Goal: Information Seeking & Learning: Learn about a topic

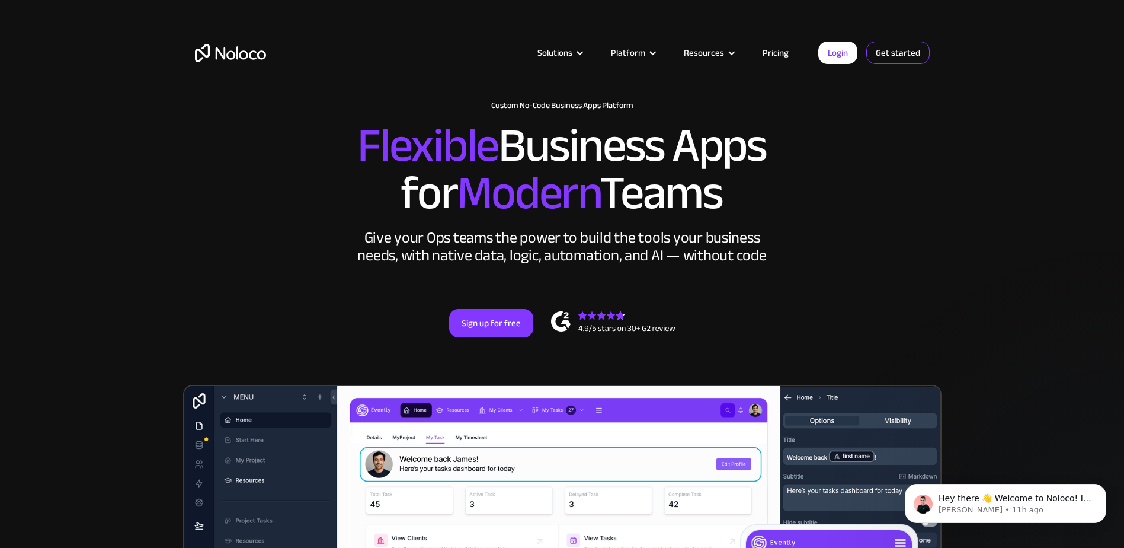
click at [886, 52] on link "Get started" at bounding box center [898, 52] width 63 height 23
click at [781, 52] on link "Pricing" at bounding box center [776, 52] width 56 height 15
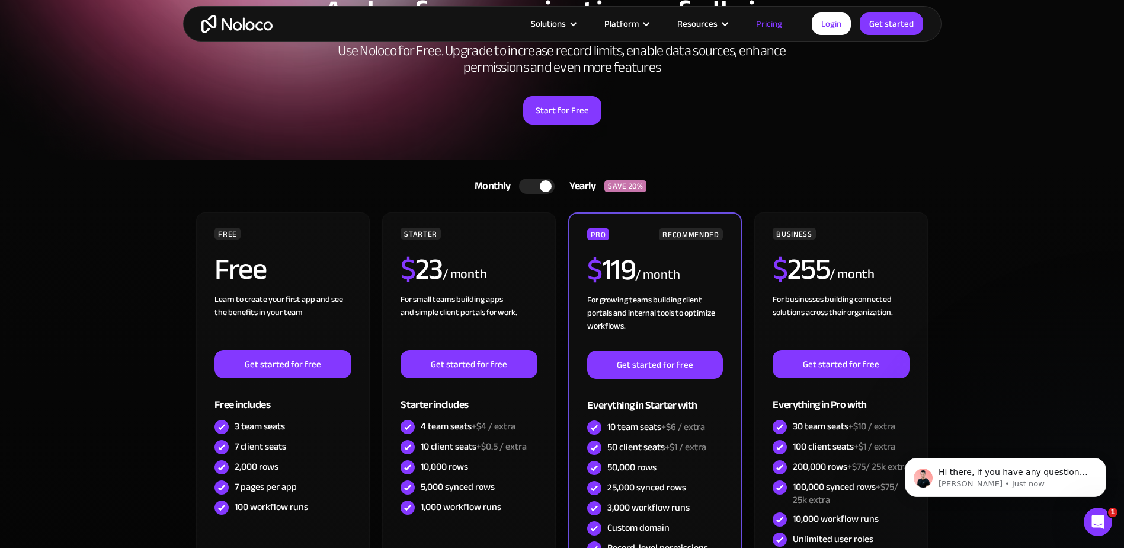
scroll to position [178, 0]
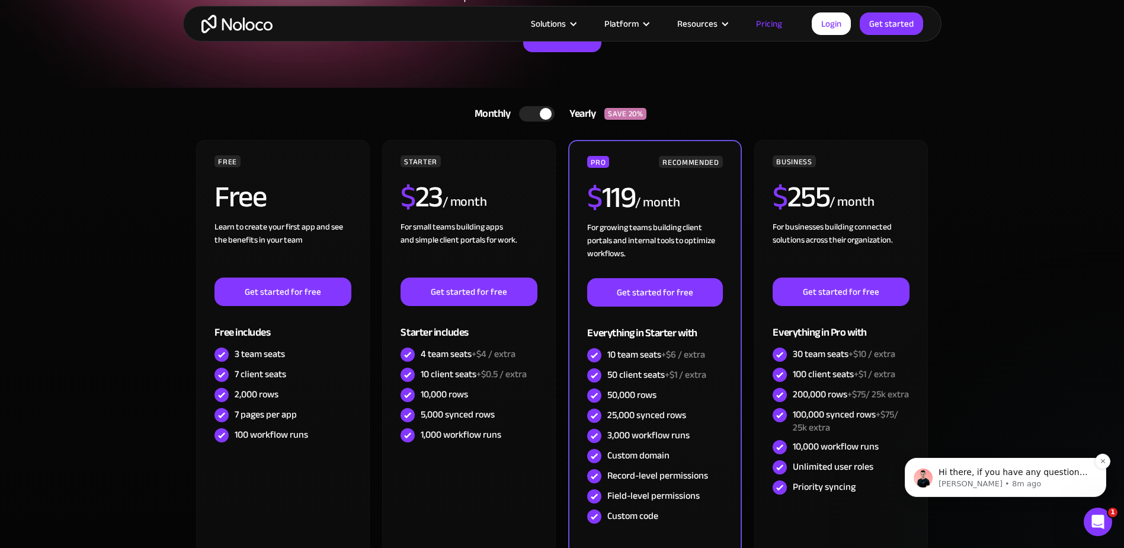
click at [1015, 472] on p "Hi there, if you have any questions about our pricing, just let us know! Darragh" at bounding box center [1015, 473] width 153 height 12
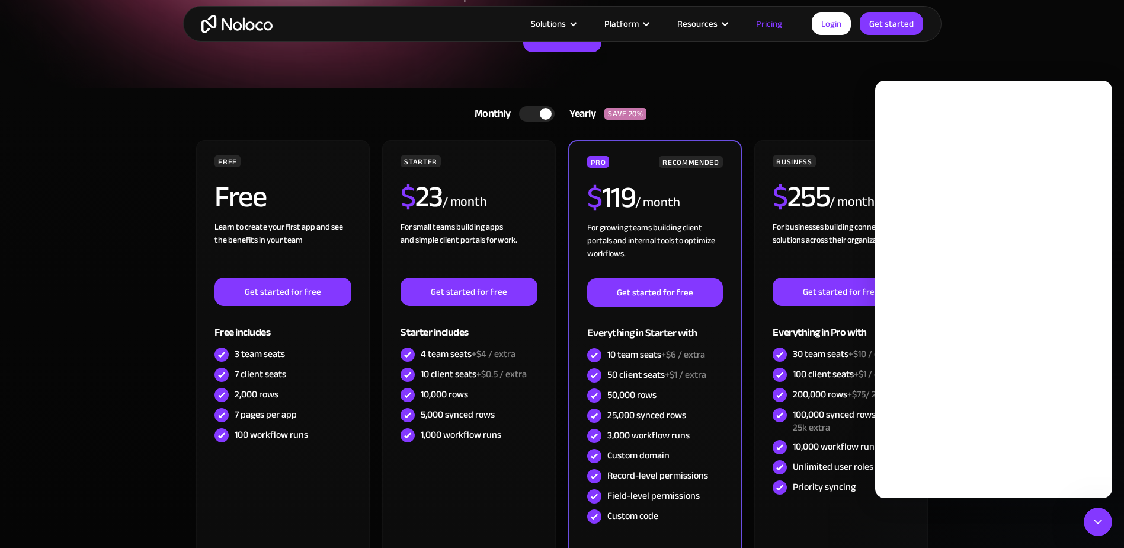
scroll to position [0, 0]
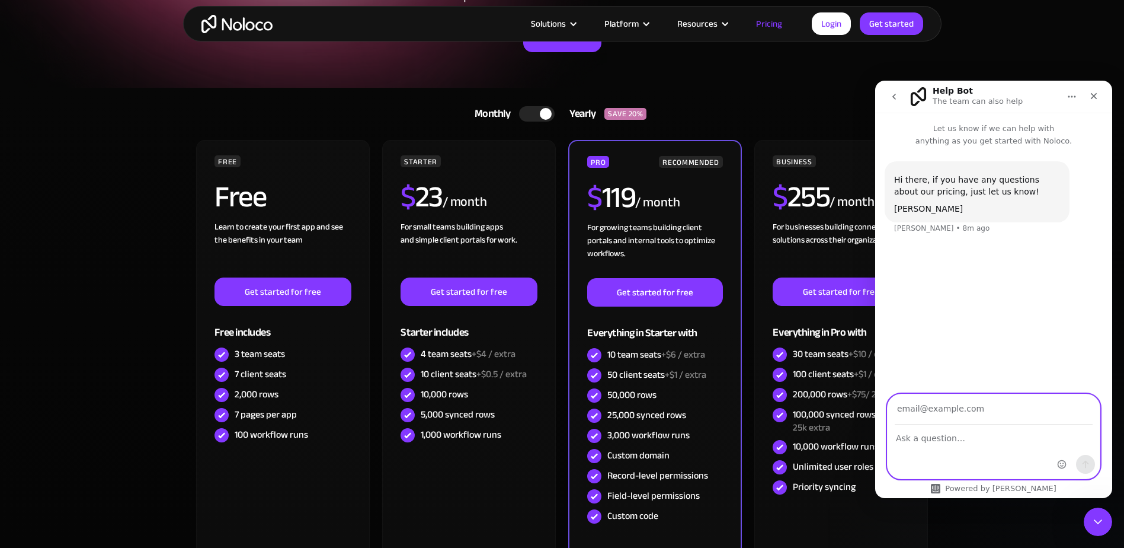
click at [938, 440] on textarea "Ask a question…" at bounding box center [994, 435] width 212 height 20
click at [942, 452] on textarea "Hello, is it in any plan possible, to host the data within the EU?" at bounding box center [994, 441] width 212 height 32
type textarea "Hello, is it in any plan possible, to host the data within the EU?"
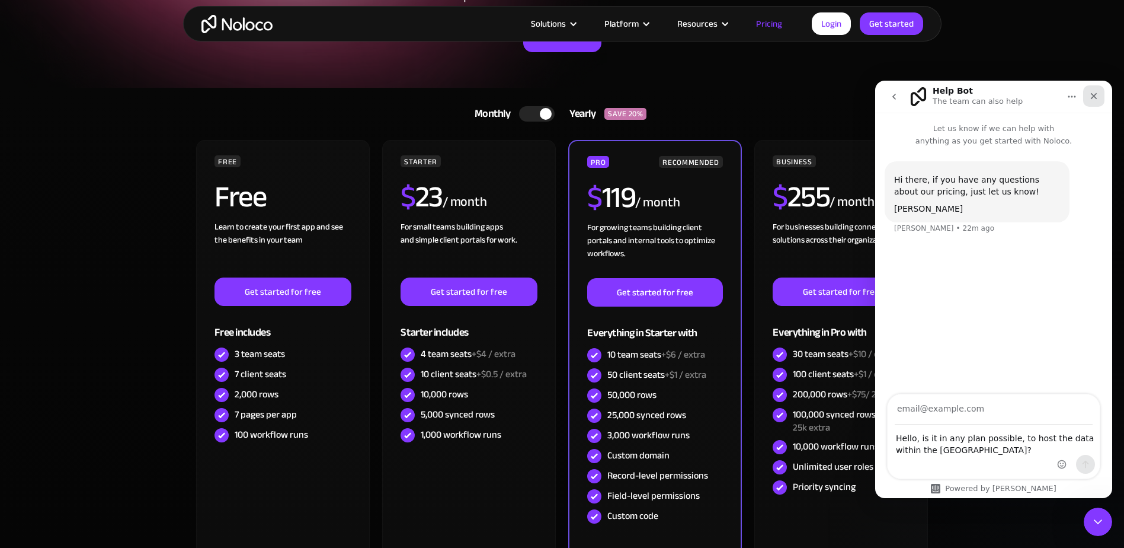
click at [1091, 97] on icon "Close" at bounding box center [1094, 95] width 9 height 9
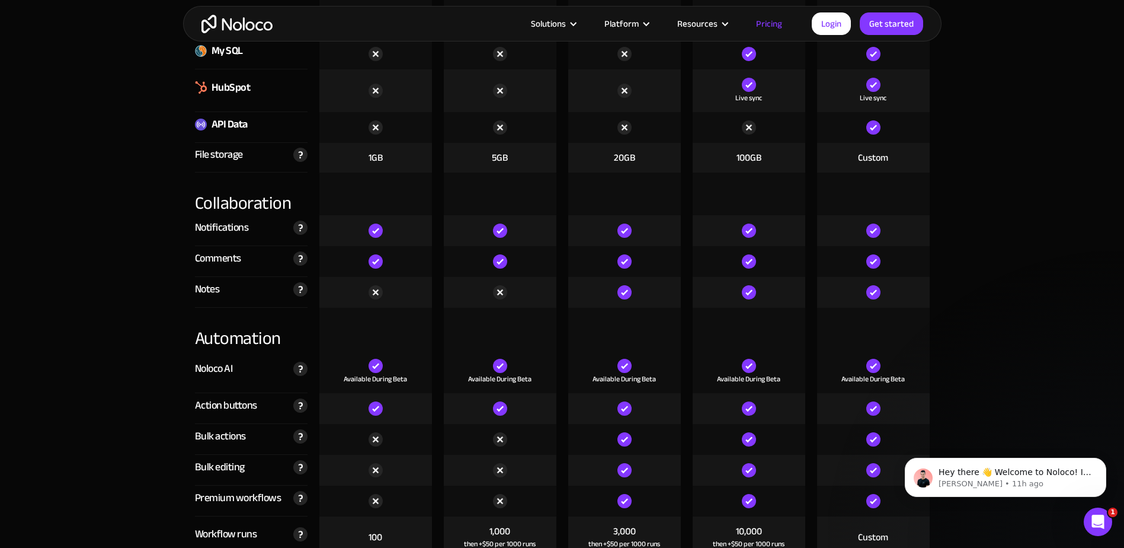
scroll to position [1956, 0]
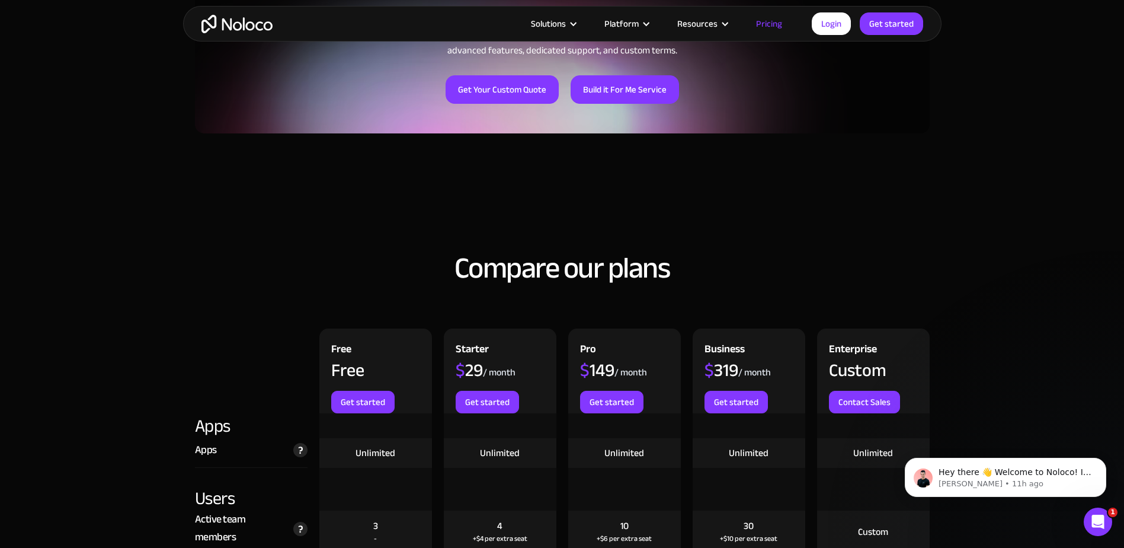
scroll to position [1074, 0]
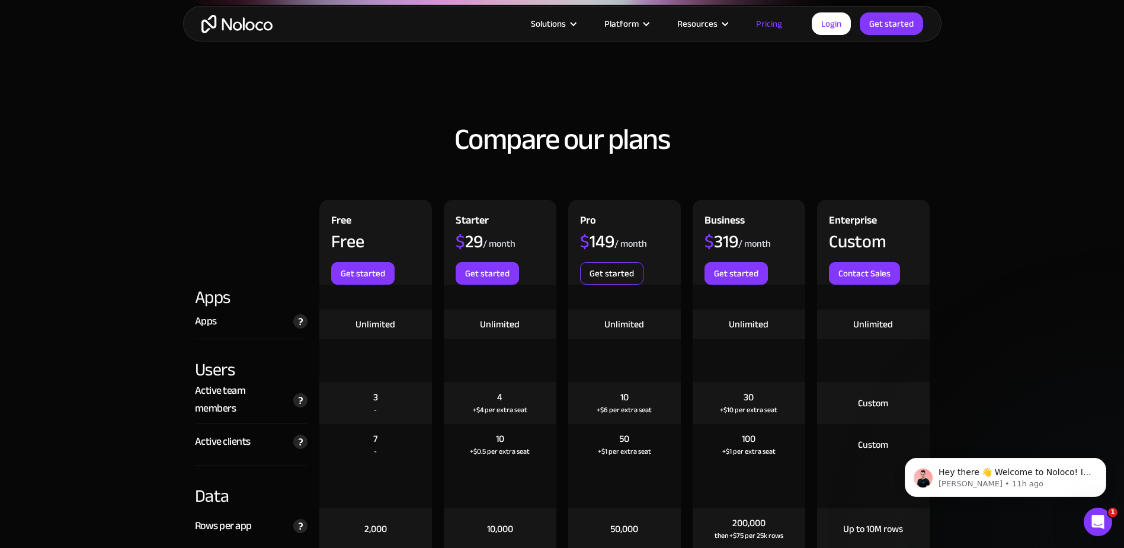
click at [608, 272] on link "Get started" at bounding box center [611, 273] width 63 height 23
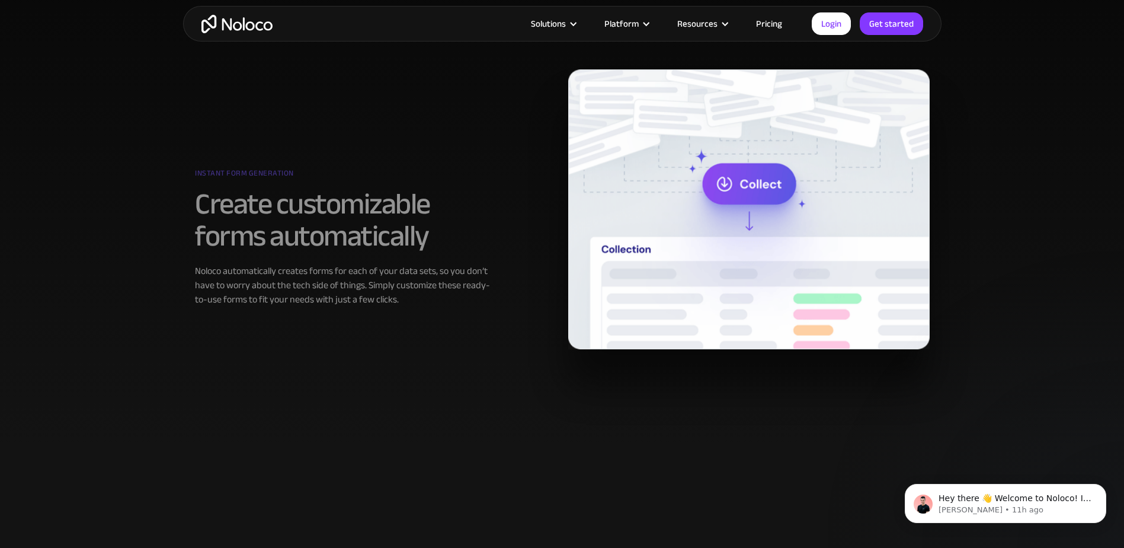
scroll to position [889, 0]
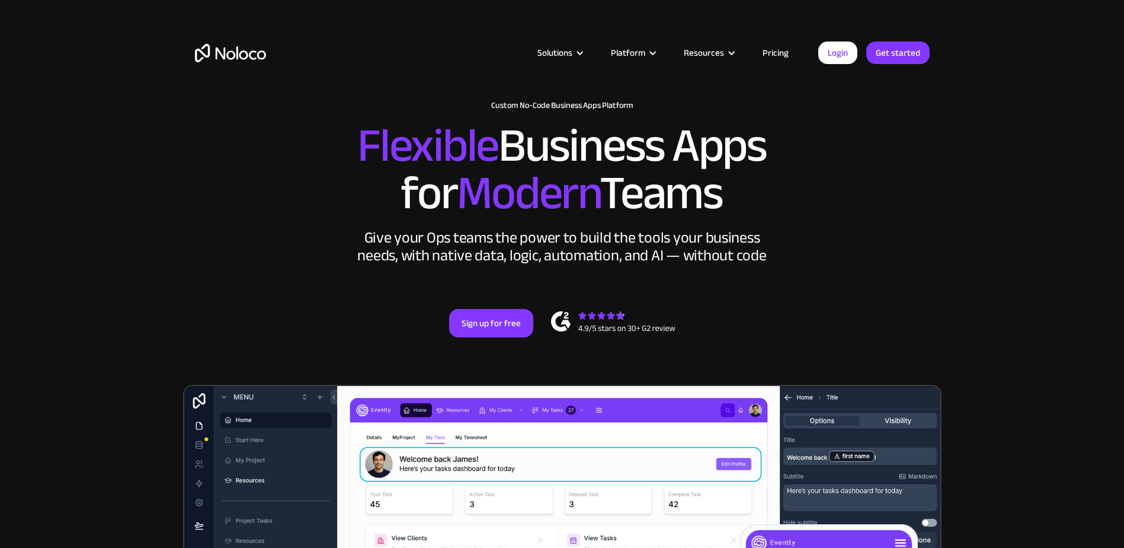
click at [768, 53] on link "Pricing" at bounding box center [776, 52] width 56 height 15
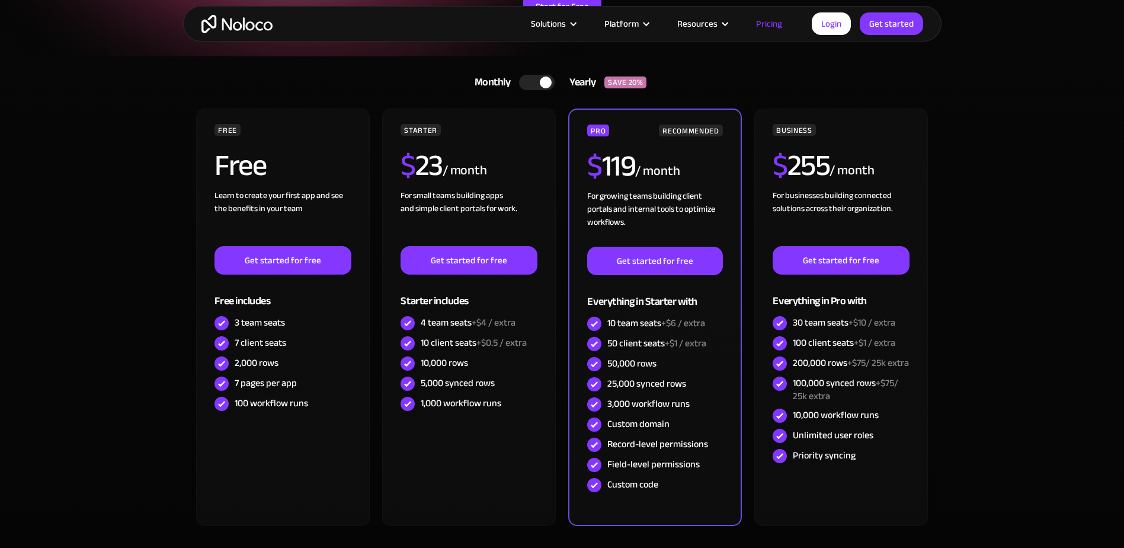
scroll to position [237, 0]
